Goal: Find specific page/section: Find specific page/section

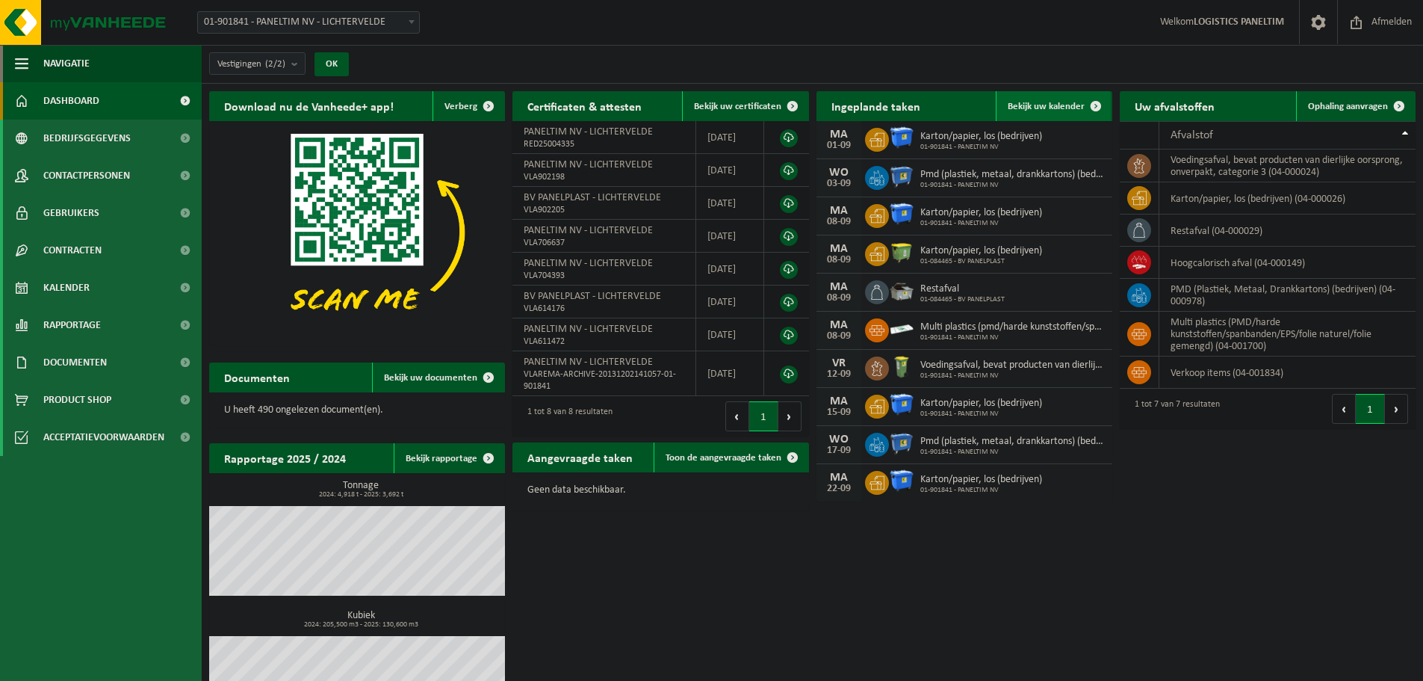
click at [1068, 104] on span "Bekijk uw kalender" at bounding box center [1046, 107] width 77 height 10
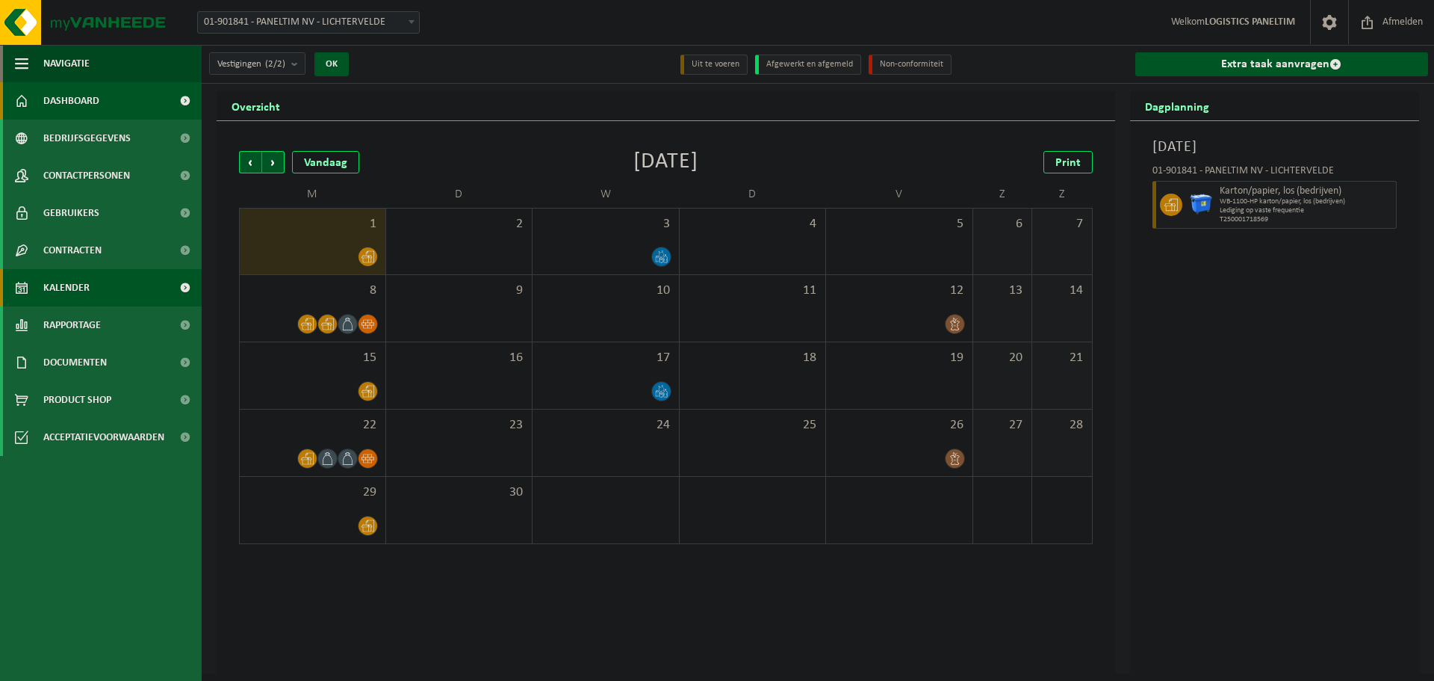
click at [69, 98] on span "Dashboard" at bounding box center [71, 100] width 56 height 37
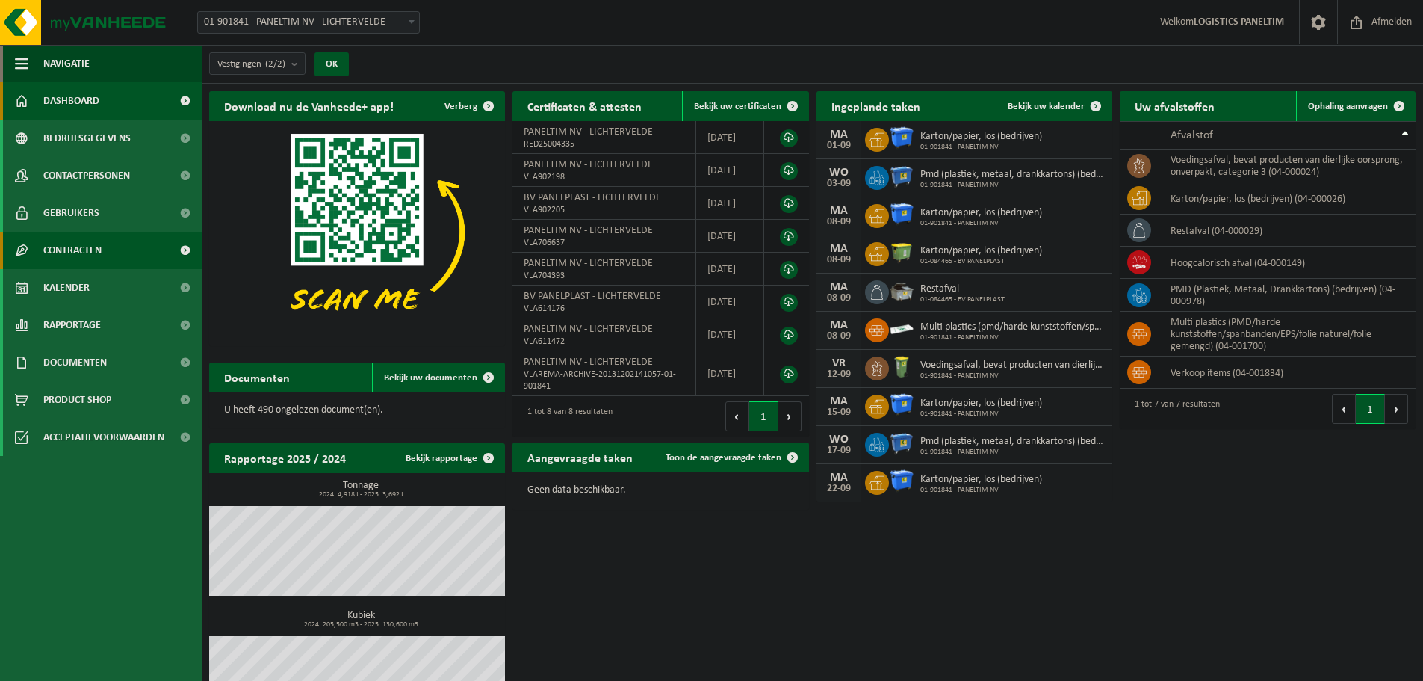
click at [105, 253] on link "Contracten" at bounding box center [101, 250] width 202 height 37
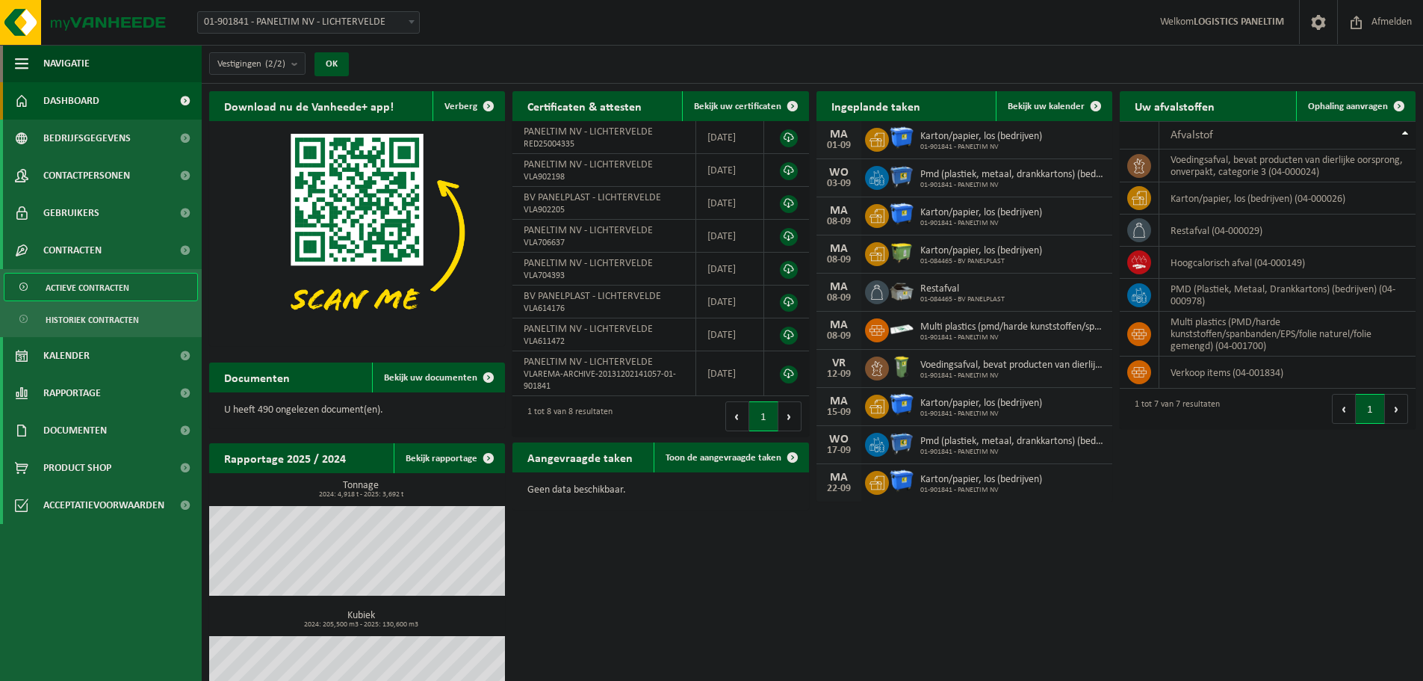
click at [105, 298] on span "Actieve contracten" at bounding box center [88, 287] width 84 height 28
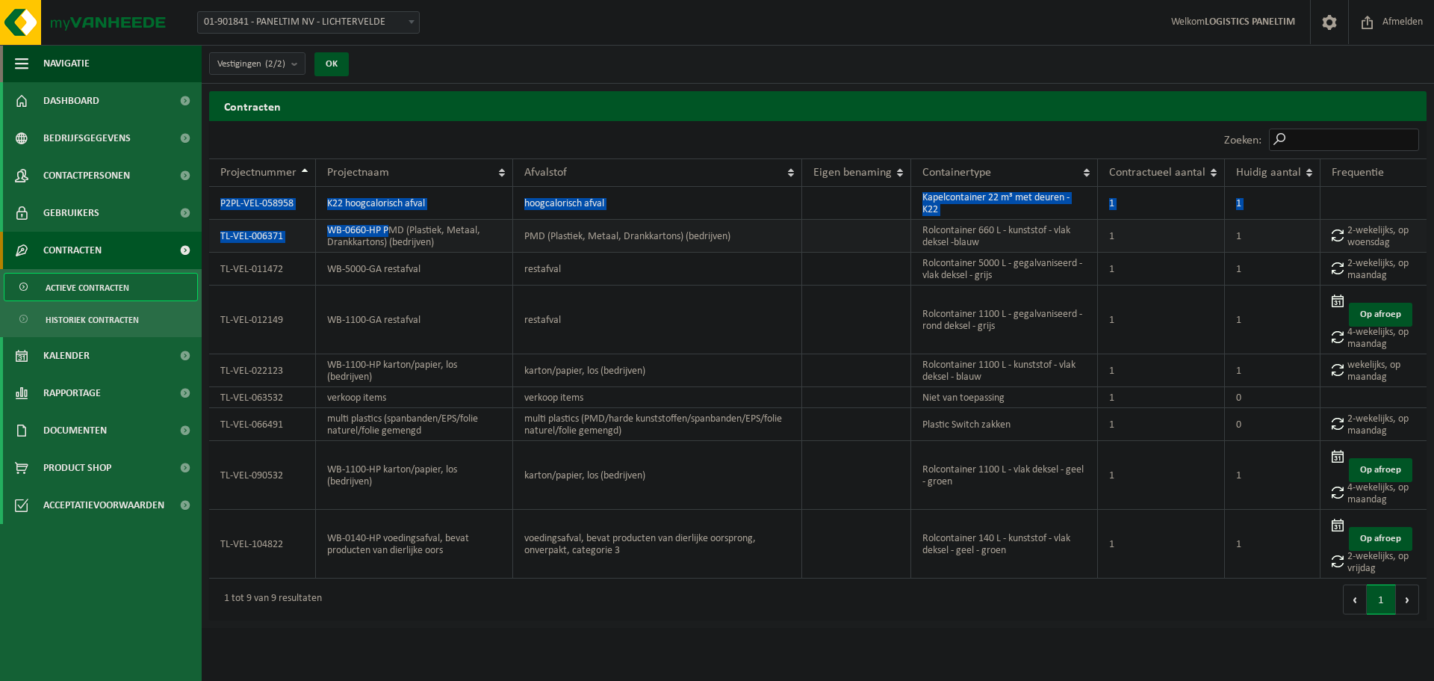
drag, startPoint x: 208, startPoint y: 168, endPoint x: 391, endPoint y: 228, distance: 192.5
click at [391, 228] on div "Contracten Even geduld. Door de grote hoeveelheid gegevens duurt het laden even…" at bounding box center [818, 359] width 1233 height 536
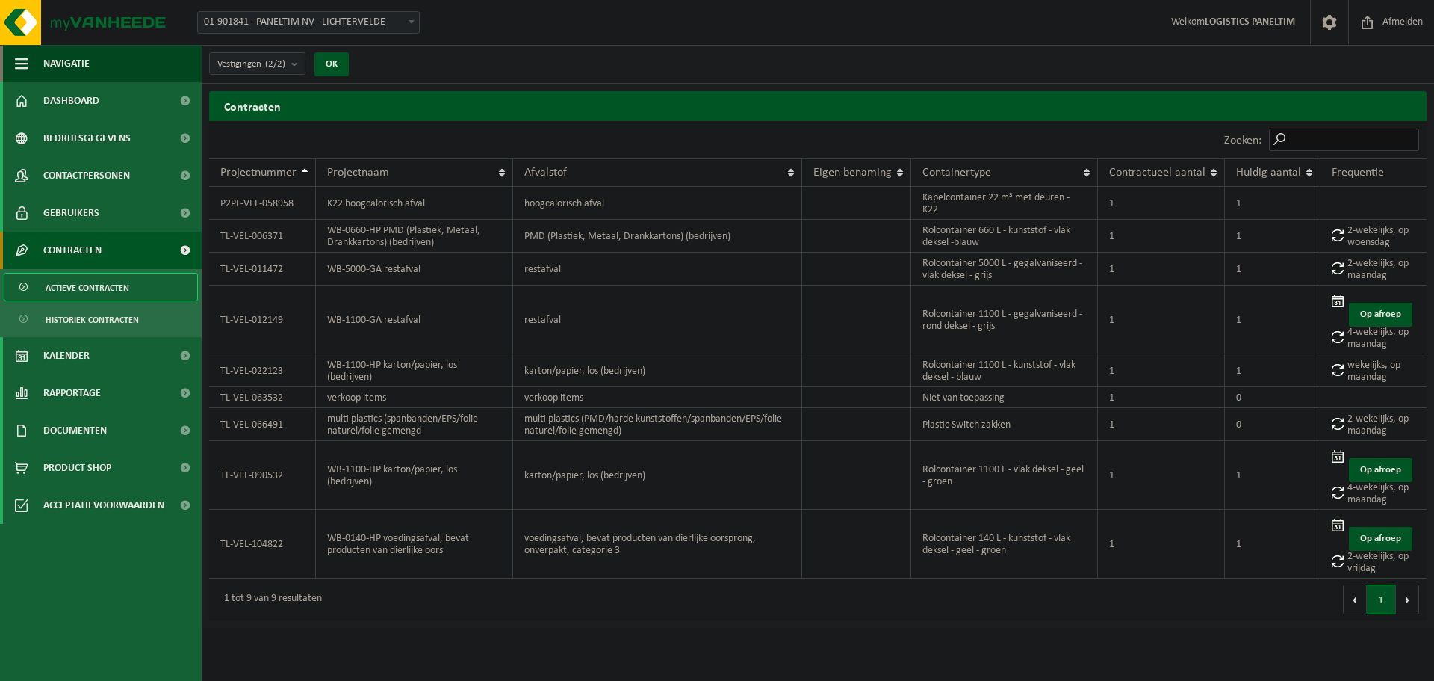
click at [282, 139] on div "10 25 50 100 10 resultaten weergeven" at bounding box center [513, 139] width 609 height 37
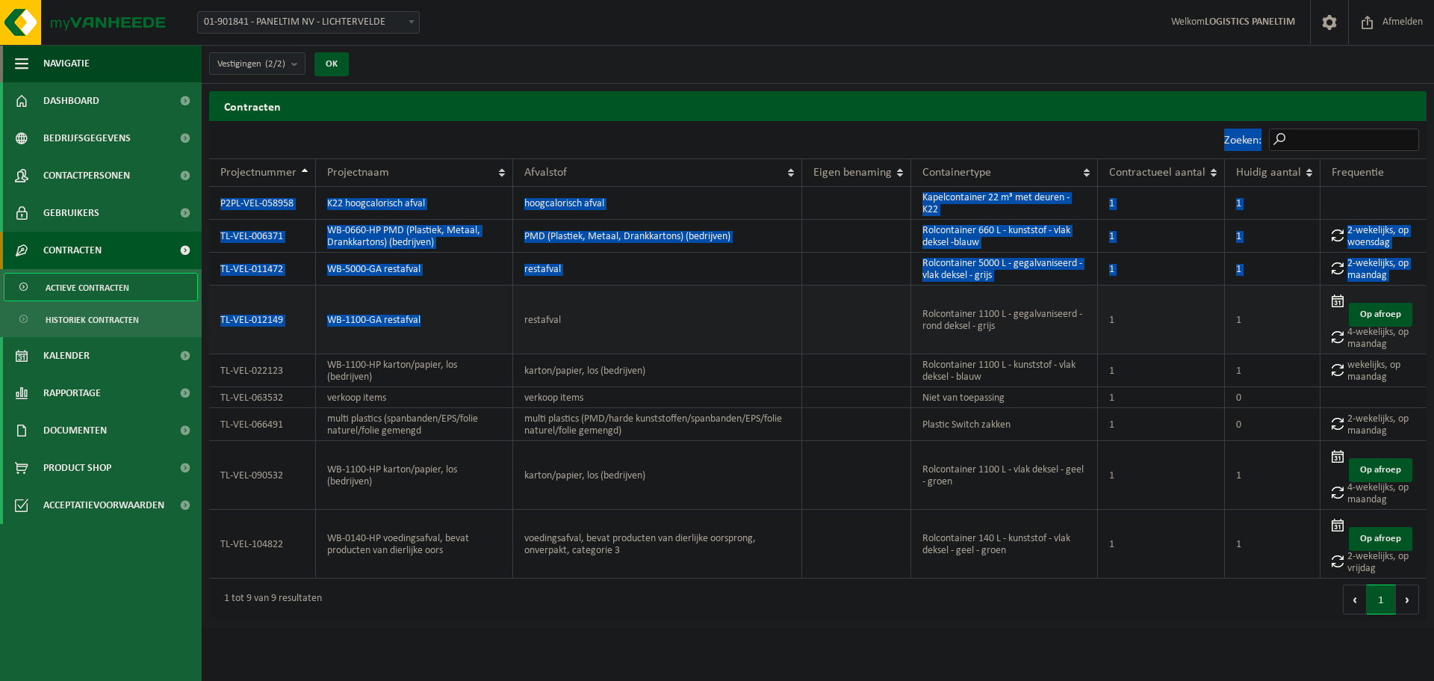
drag, startPoint x: 227, startPoint y: 145, endPoint x: 435, endPoint y: 291, distance: 253.7
click at [435, 291] on div "10 25 50 100 10 resultaten weergeven Zoeken: Projectnummer Projectnaam Afvalsto…" at bounding box center [818, 370] width 1218 height 499
click at [316, 167] on th "Projectnaam" at bounding box center [414, 172] width 197 height 28
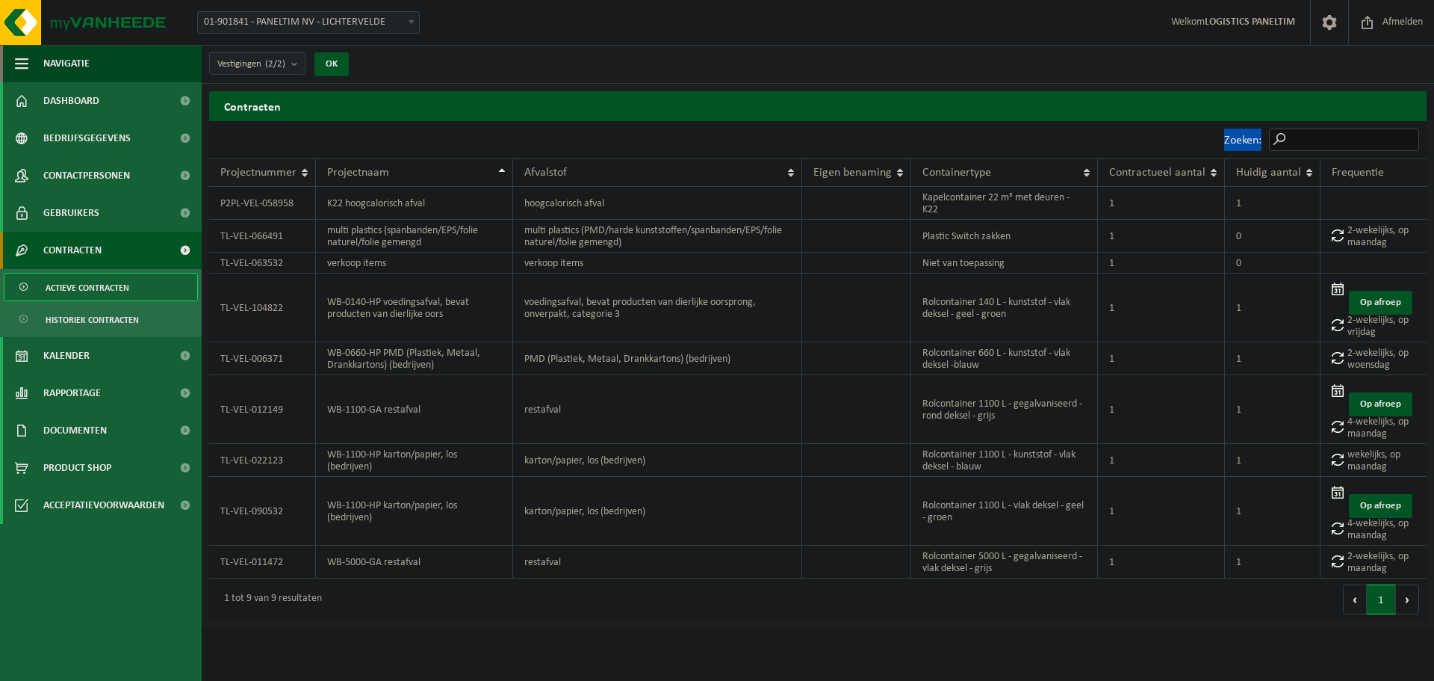
click at [237, 167] on span "Projectnummer" at bounding box center [258, 173] width 76 height 12
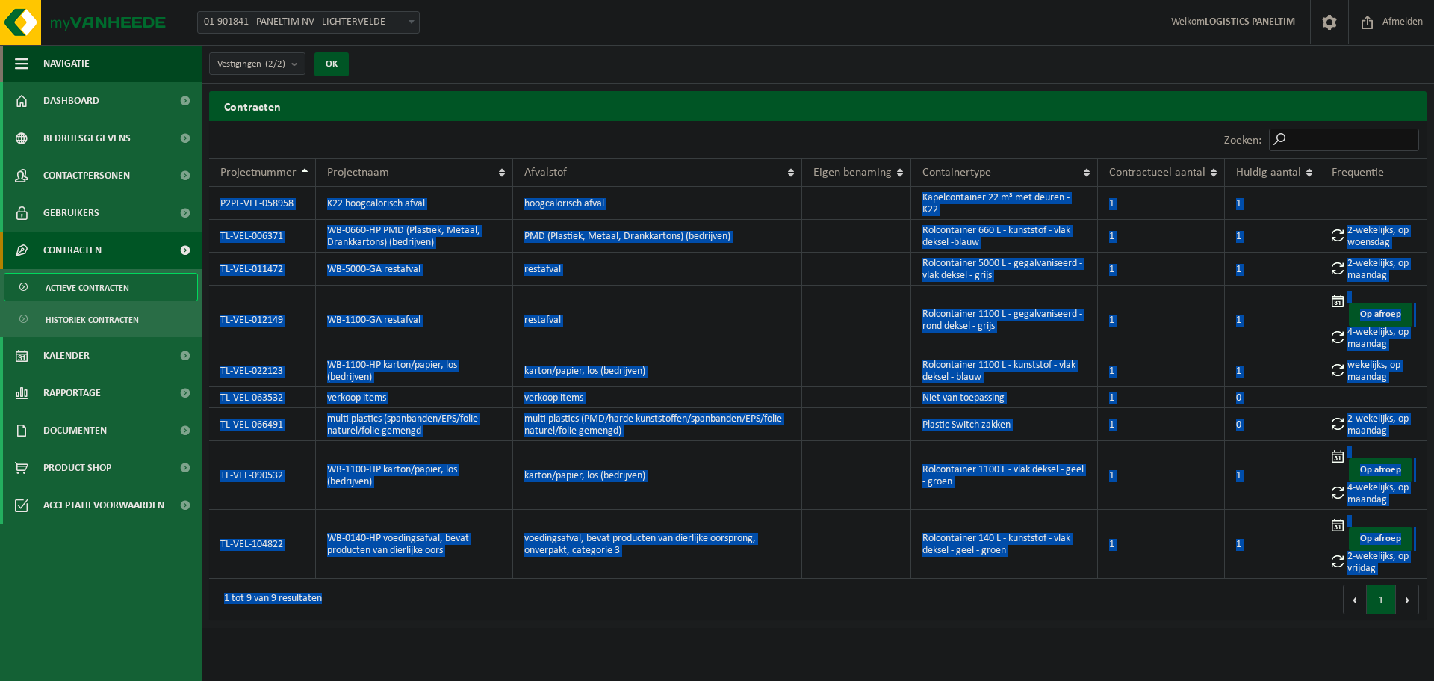
drag, startPoint x: 369, startPoint y: 566, endPoint x: 301, endPoint y: 171, distance: 401.0
click at [301, 171] on div "10 25 50 100 10 resultaten weergeven Zoeken: Projectnummer Projectnaam Afvalsto…" at bounding box center [818, 370] width 1218 height 499
copy div "P2PL-VEL-058958 K22 hoogcalorisch afval hoogcalorisch afval Kapelcontainer 22 m…"
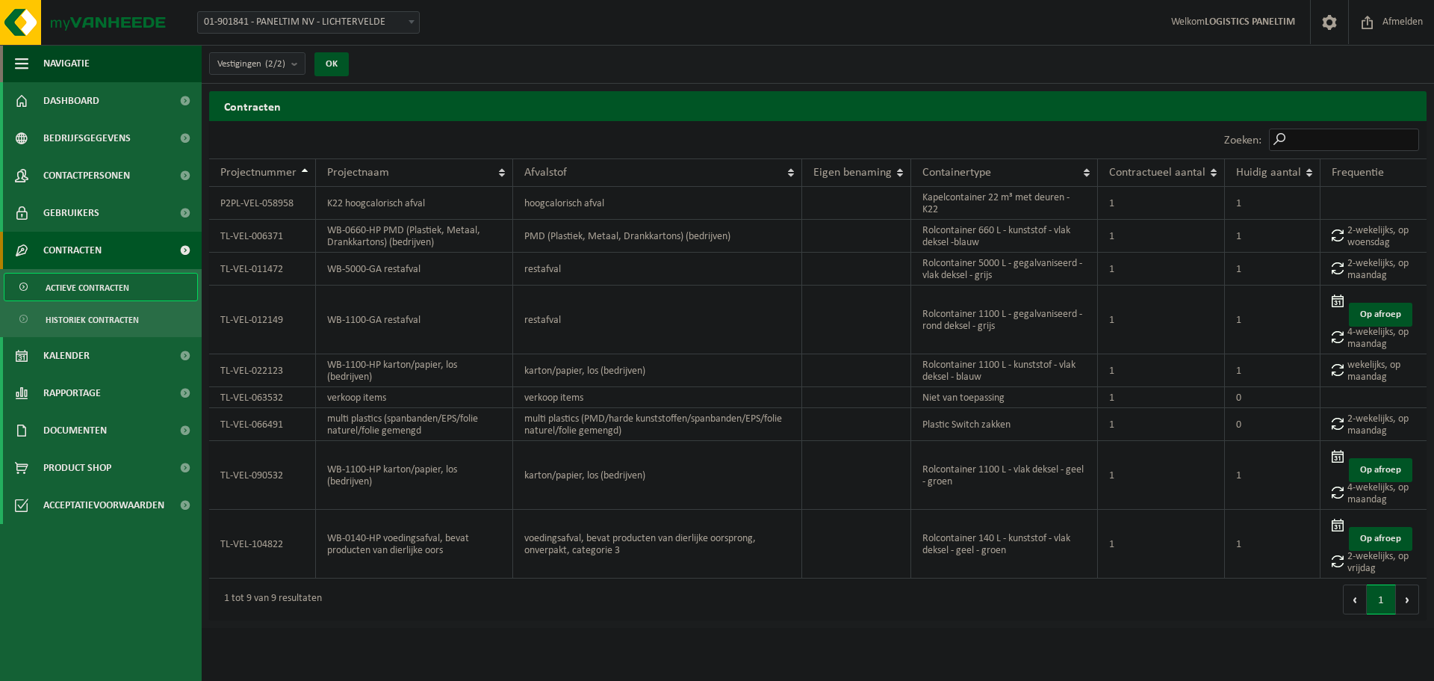
click at [1213, 609] on html "Vestiging: 01-901841 - PANELTIM NV - LICHTERVELDE 01-084465 - BV PANELPLAST - L…" at bounding box center [717, 340] width 1434 height 681
click at [37, 89] on link "Dashboard" at bounding box center [101, 100] width 202 height 37
